Goal: Task Accomplishment & Management: Manage account settings

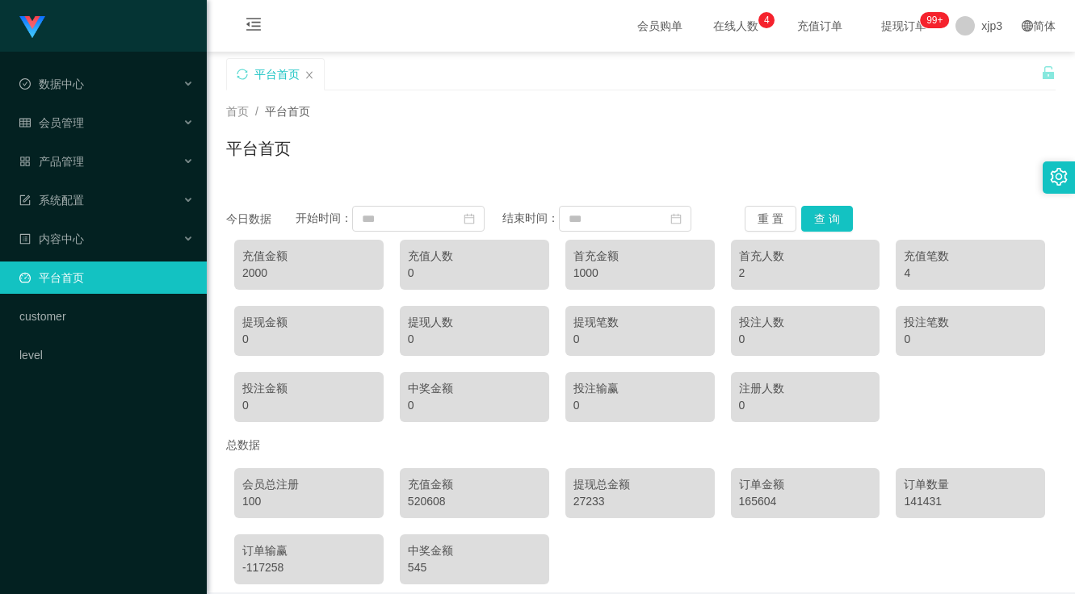
click at [638, 122] on div "首页 / 平台首页 / 平台首页" at bounding box center [640, 138] width 829 height 70
click at [779, 108] on div "首页 / 平台首页 /" at bounding box center [640, 111] width 829 height 17
click at [585, 157] on div "平台首页" at bounding box center [640, 154] width 829 height 37
click at [985, 25] on span "xjp3" at bounding box center [991, 26] width 21 height 52
click at [952, 61] on li "退出登录" at bounding box center [994, 71] width 121 height 26
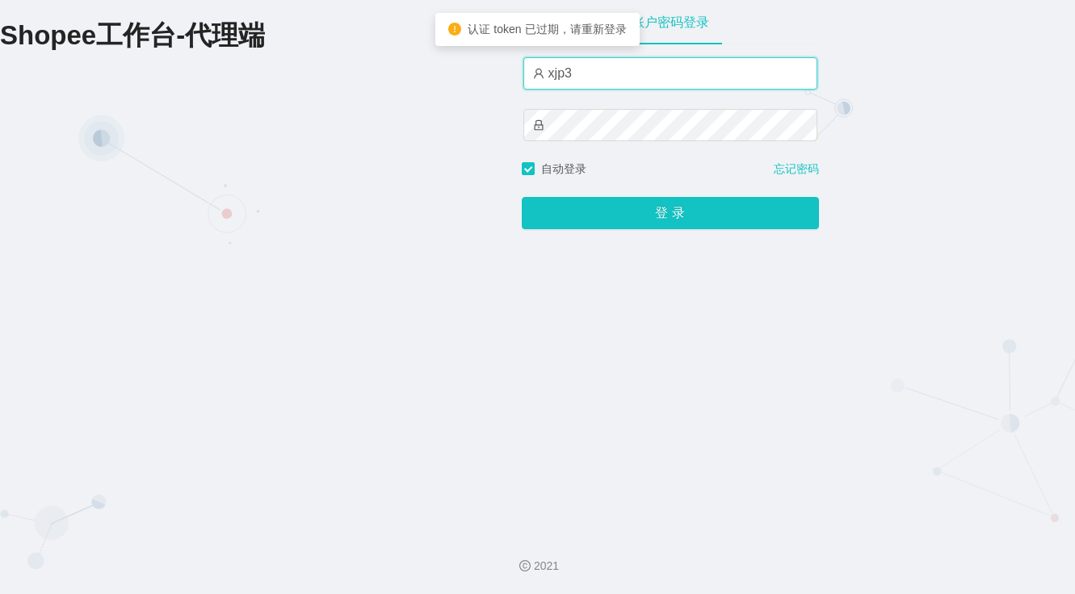
click at [597, 70] on input "xjp3" at bounding box center [670, 73] width 294 height 32
type input "xjp6"
click at [522, 197] on button "登 录" at bounding box center [670, 213] width 297 height 32
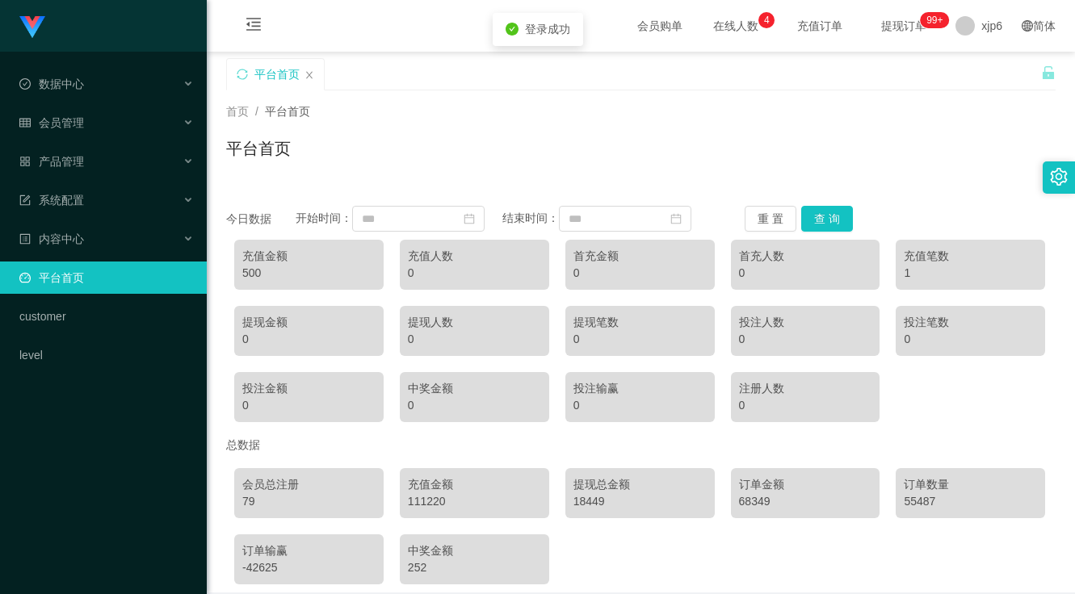
scroll to position [73, 0]
